Goal: Find specific page/section: Find specific page/section

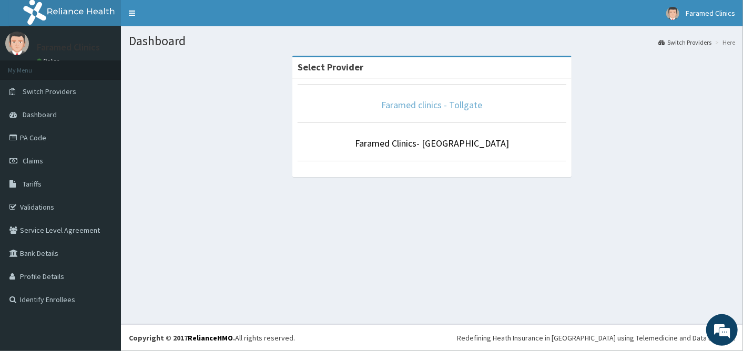
click at [446, 111] on link "Faramed clinics - Tollgate" at bounding box center [432, 105] width 101 height 12
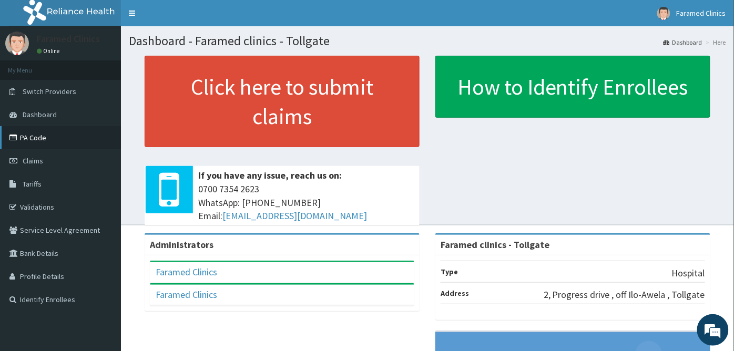
click at [32, 143] on link "PA Code" at bounding box center [60, 137] width 121 height 23
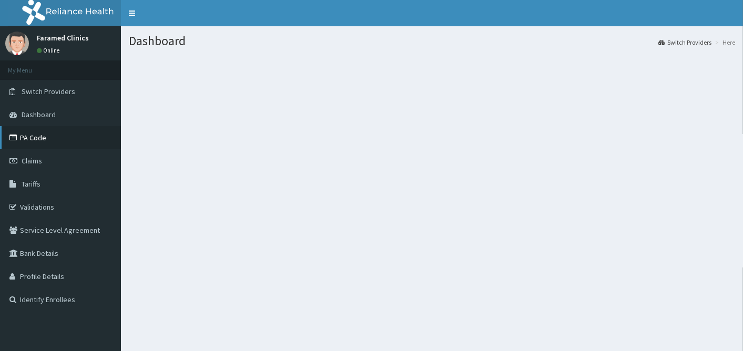
click at [34, 137] on link "PA Code" at bounding box center [60, 137] width 121 height 23
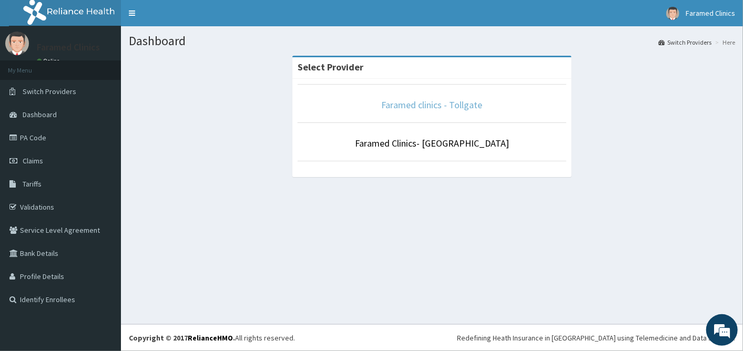
click at [412, 108] on link "Faramed clinics - Tollgate" at bounding box center [432, 105] width 101 height 12
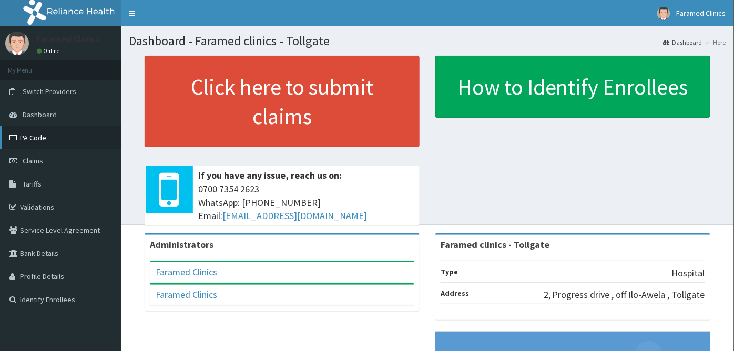
click at [39, 140] on link "PA Code" at bounding box center [60, 137] width 121 height 23
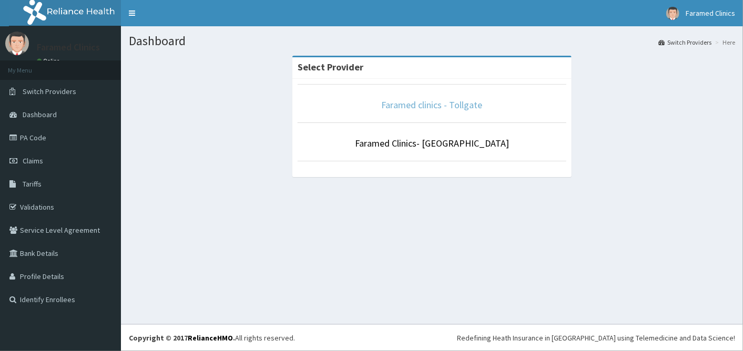
click at [467, 102] on link "Faramed clinics - Tollgate" at bounding box center [432, 105] width 101 height 12
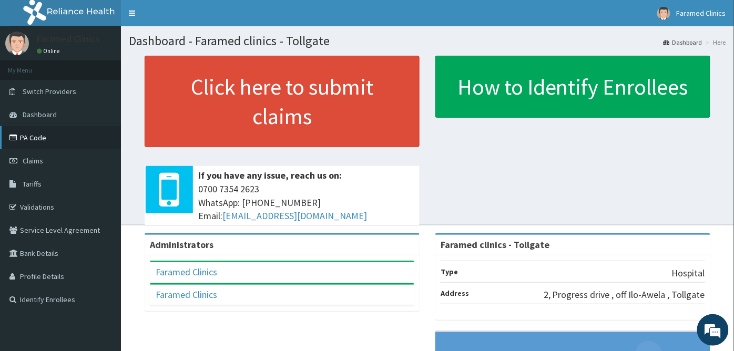
click at [22, 130] on link "PA Code" at bounding box center [60, 137] width 121 height 23
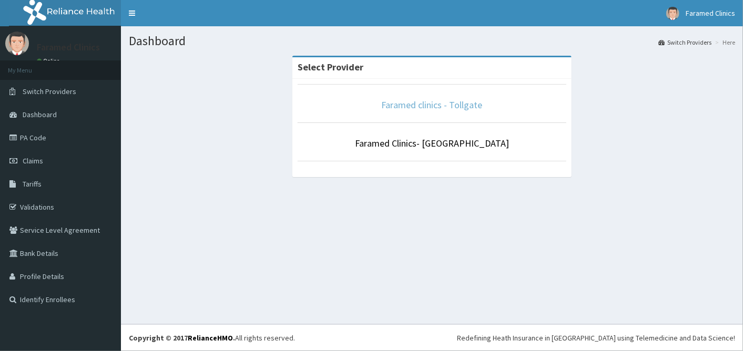
click at [474, 109] on link "Faramed clinics - Tollgate" at bounding box center [432, 105] width 101 height 12
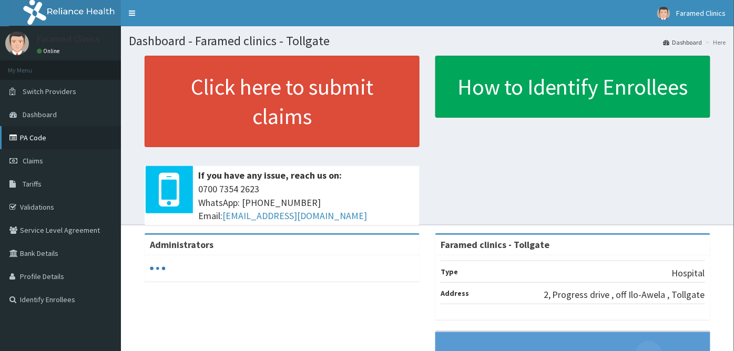
click at [39, 133] on link "PA Code" at bounding box center [60, 137] width 121 height 23
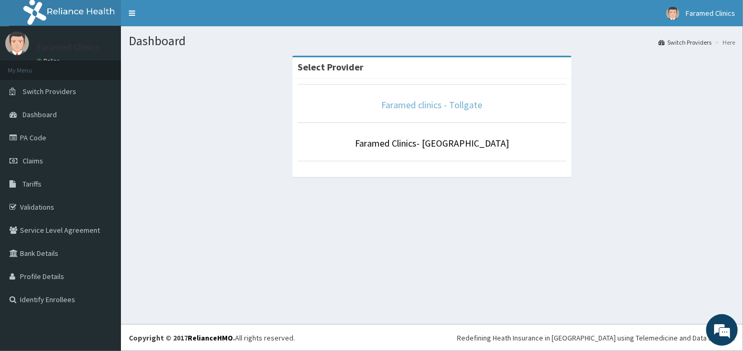
click at [438, 107] on link "Faramed clinics - Tollgate" at bounding box center [432, 105] width 101 height 12
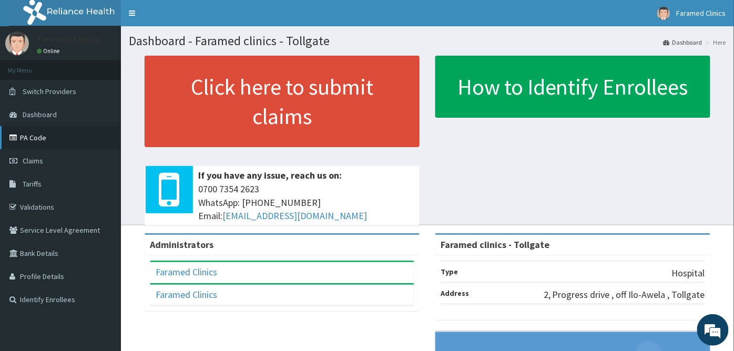
click at [40, 142] on link "PA Code" at bounding box center [60, 137] width 121 height 23
